Goal: Information Seeking & Learning: Learn about a topic

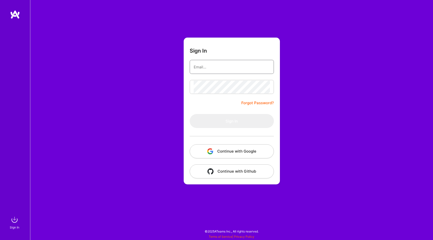
click at [207, 68] on input "email" at bounding box center [232, 67] width 76 height 13
click at [231, 154] on button "Continue with Google" at bounding box center [232, 151] width 84 height 14
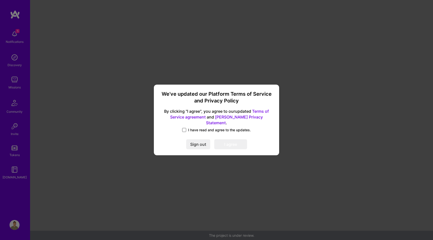
click at [185, 128] on span at bounding box center [184, 130] width 4 height 4
click at [0, 0] on input "I have read and agree to the updates." at bounding box center [0, 0] width 0 height 0
click at [232, 141] on button "I agree" at bounding box center [230, 145] width 33 height 10
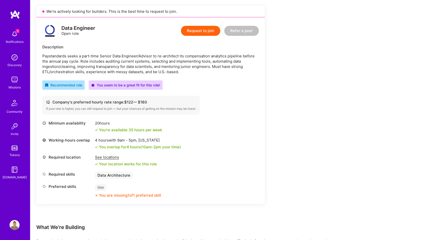
scroll to position [112, 0]
drag, startPoint x: 53, startPoint y: 65, endPoint x: 72, endPoint y: 65, distance: 19.0
click at [72, 65] on p "Paystandards seeks a part-time Senior Data Engineer/Advisor to re-architect its…" at bounding box center [150, 63] width 217 height 21
drag, startPoint x: 77, startPoint y: 66, endPoint x: 141, endPoint y: 66, distance: 63.2
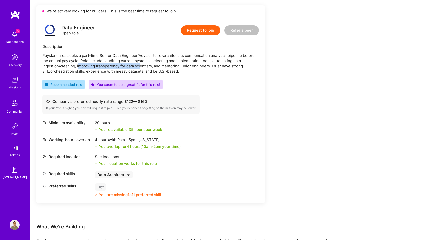
click at [141, 66] on p "Paystandards seeks a part-time Senior Data Engineer/Advisor to re-architect its…" at bounding box center [150, 63] width 217 height 21
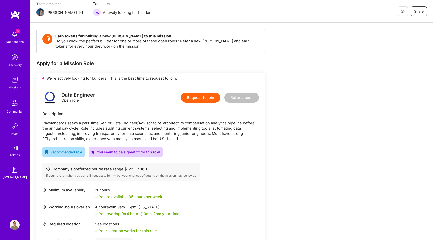
scroll to position [44, 0]
